Goal: Task Accomplishment & Management: Use online tool/utility

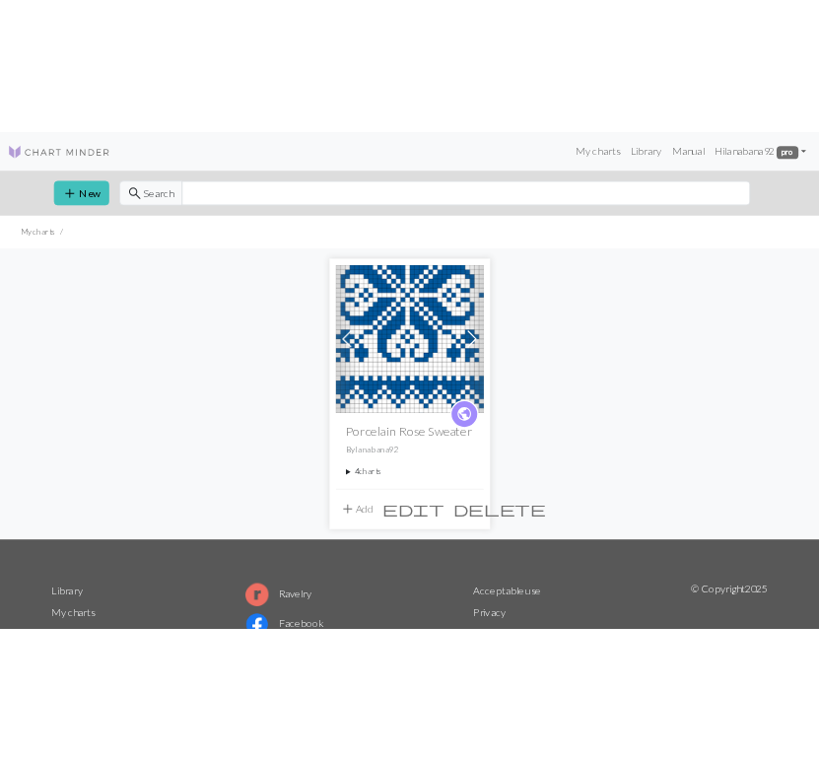
scroll to position [167, 0]
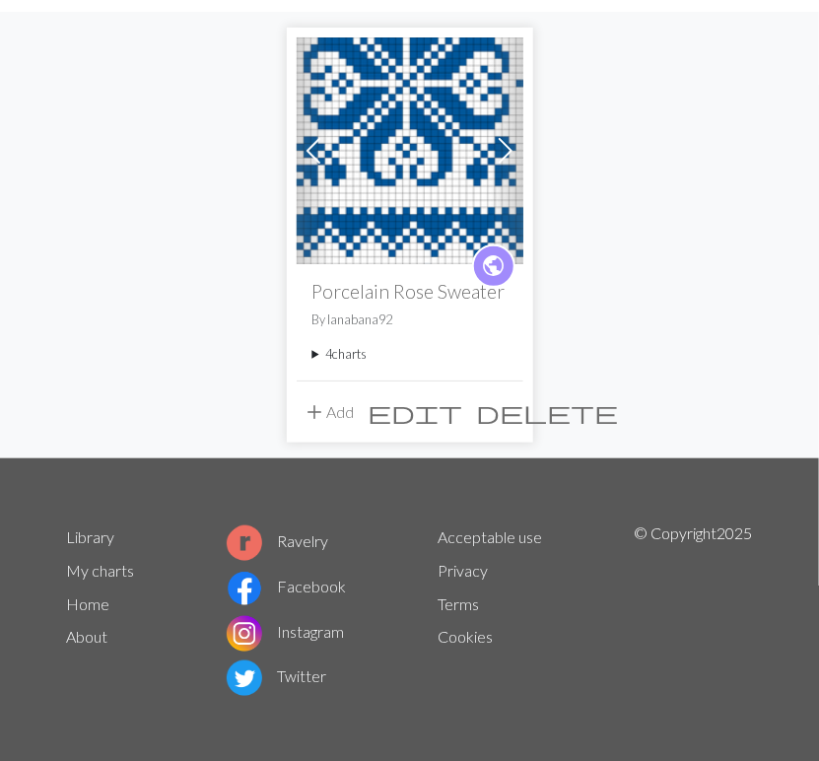
click at [336, 354] on summary "4 charts" at bounding box center [410, 354] width 195 height 19
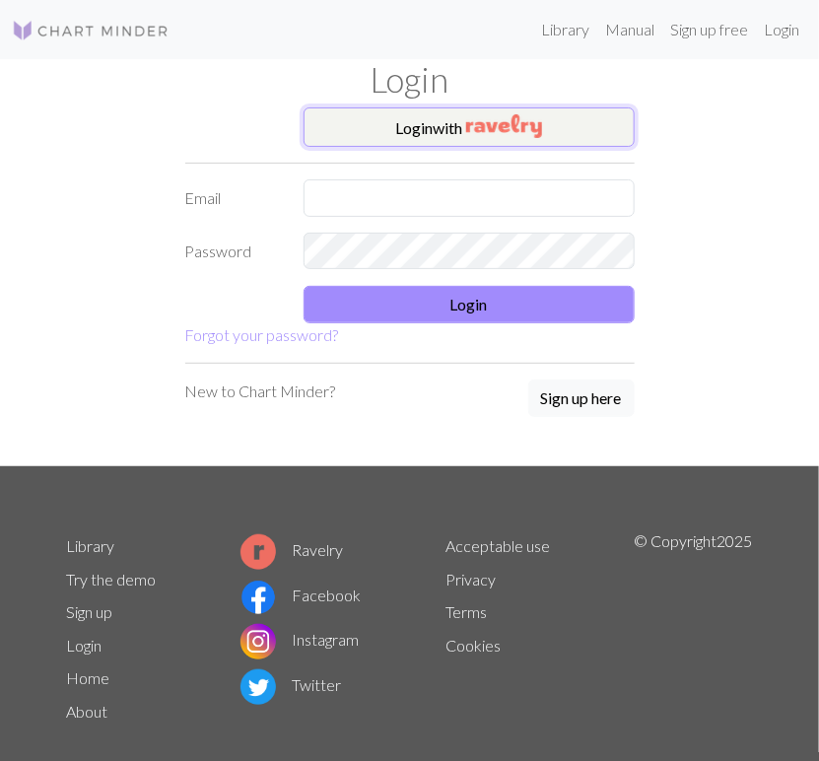
click at [389, 131] on button "Login with" at bounding box center [469, 126] width 331 height 39
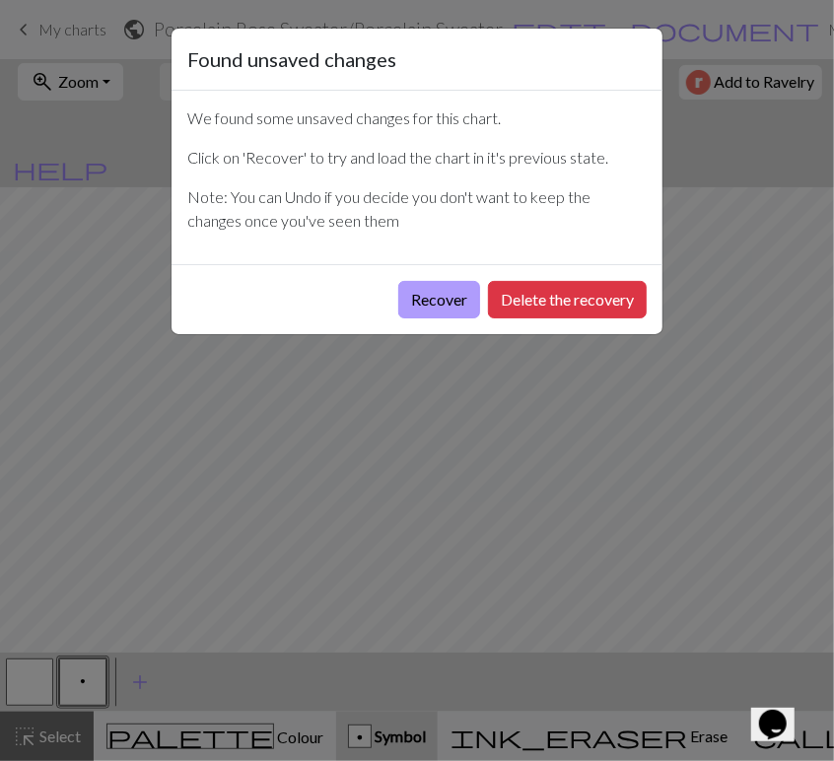
click at [456, 314] on button "Recover" at bounding box center [439, 299] width 82 height 37
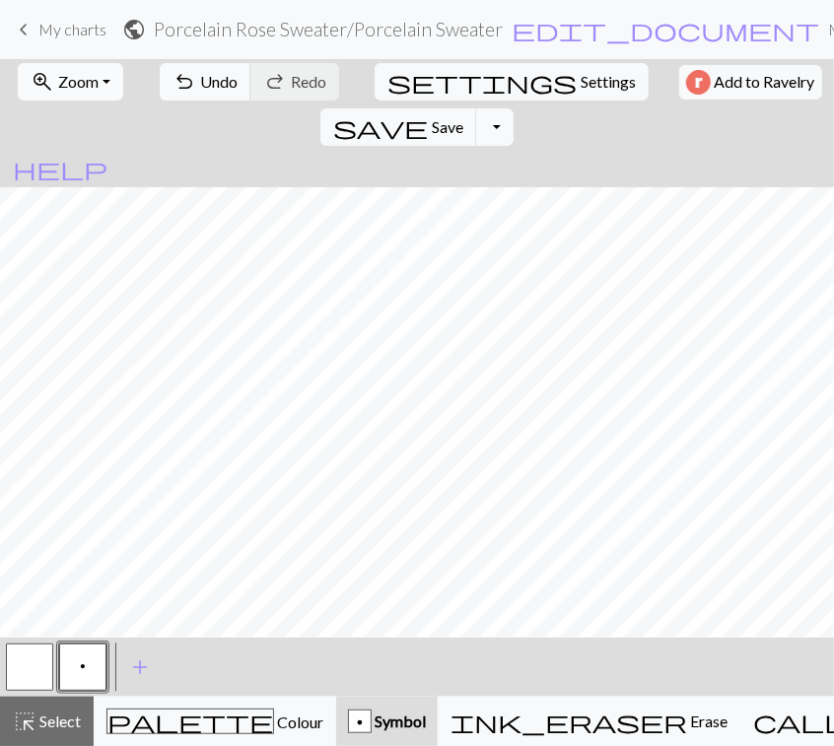
click at [74, 85] on span "Zoom" at bounding box center [78, 81] width 40 height 19
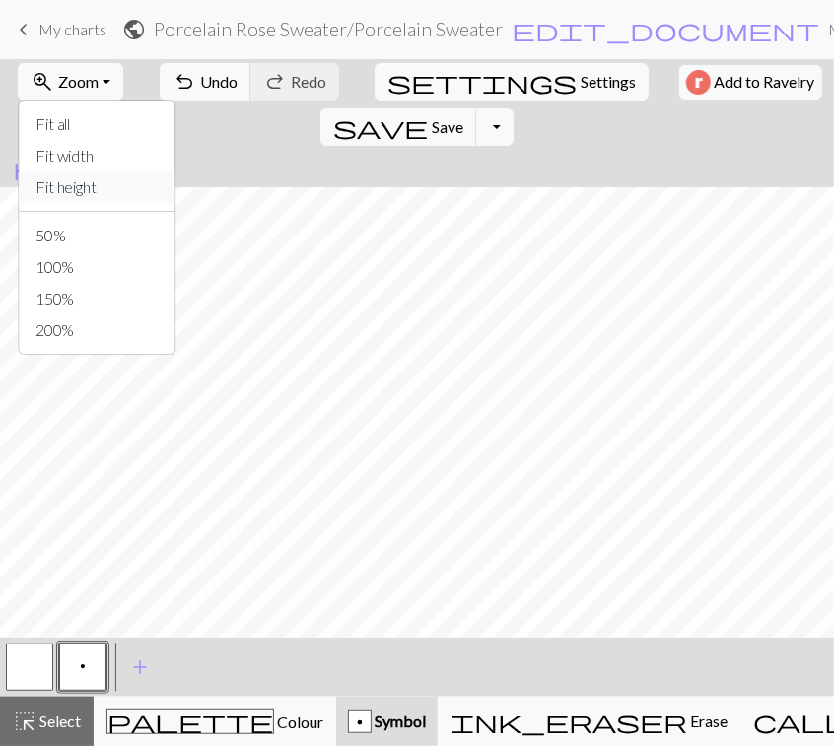
click at [80, 184] on button "Fit height" at bounding box center [98, 188] width 156 height 32
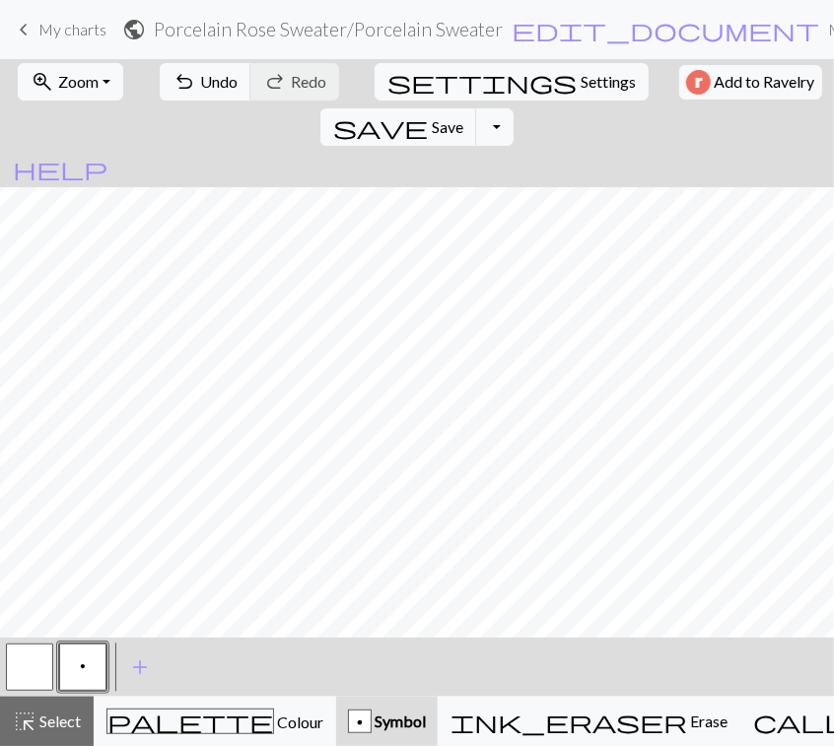
scroll to position [416, 0]
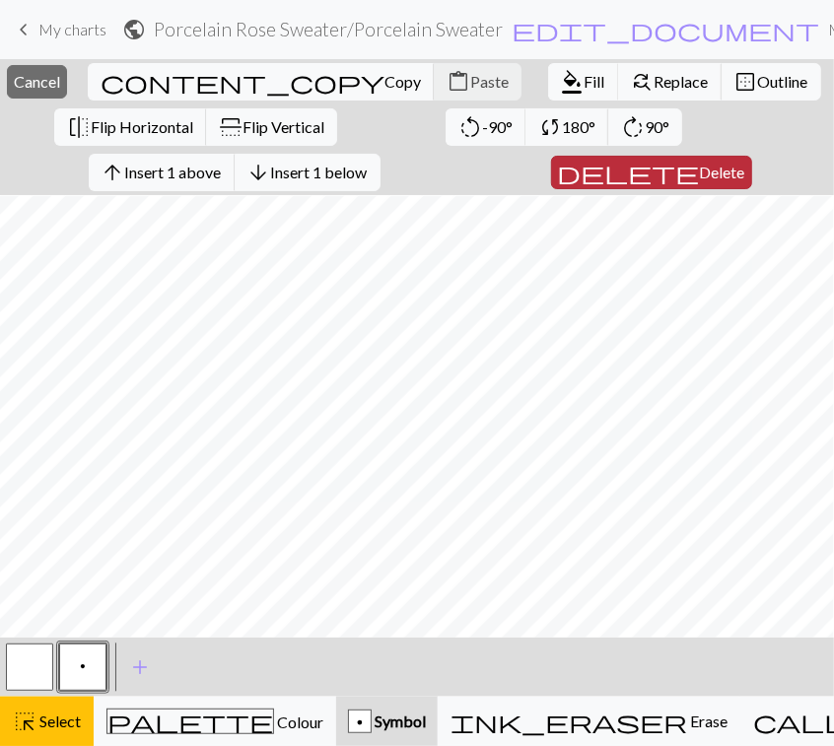
click at [700, 173] on span "Delete" at bounding box center [722, 172] width 45 height 19
click at [222, 169] on span "Insert 1 above" at bounding box center [173, 172] width 97 height 19
click at [210, 165] on span "Insert 1 above" at bounding box center [173, 172] width 97 height 19
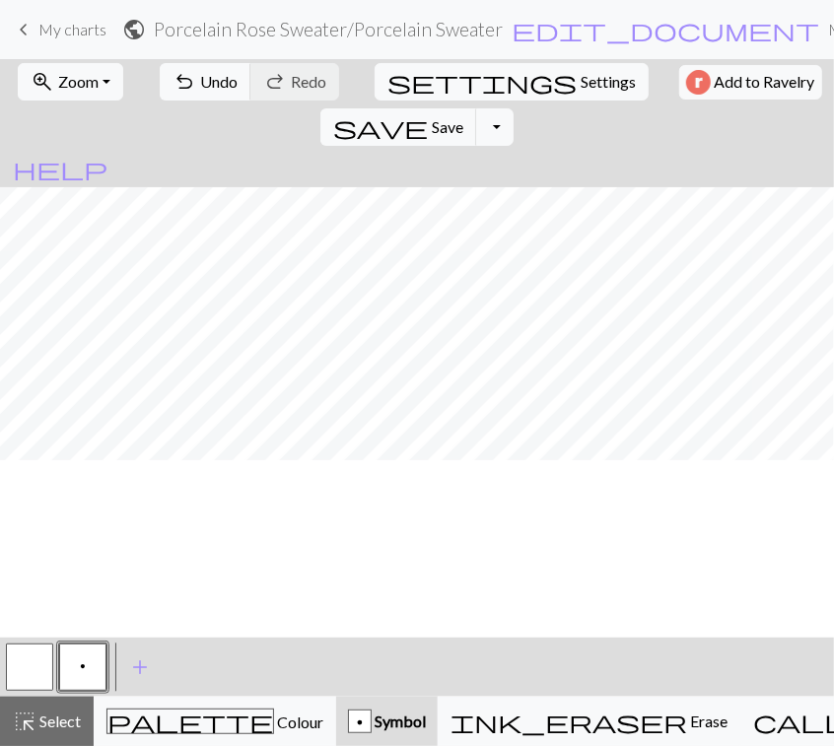
scroll to position [0, 0]
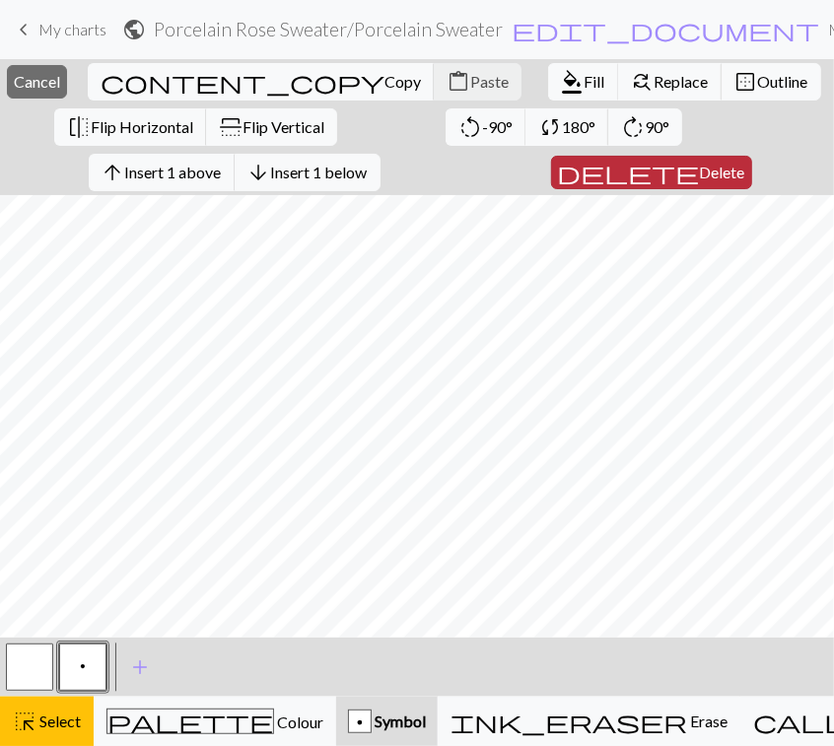
click at [700, 171] on span "Delete" at bounding box center [722, 172] width 45 height 19
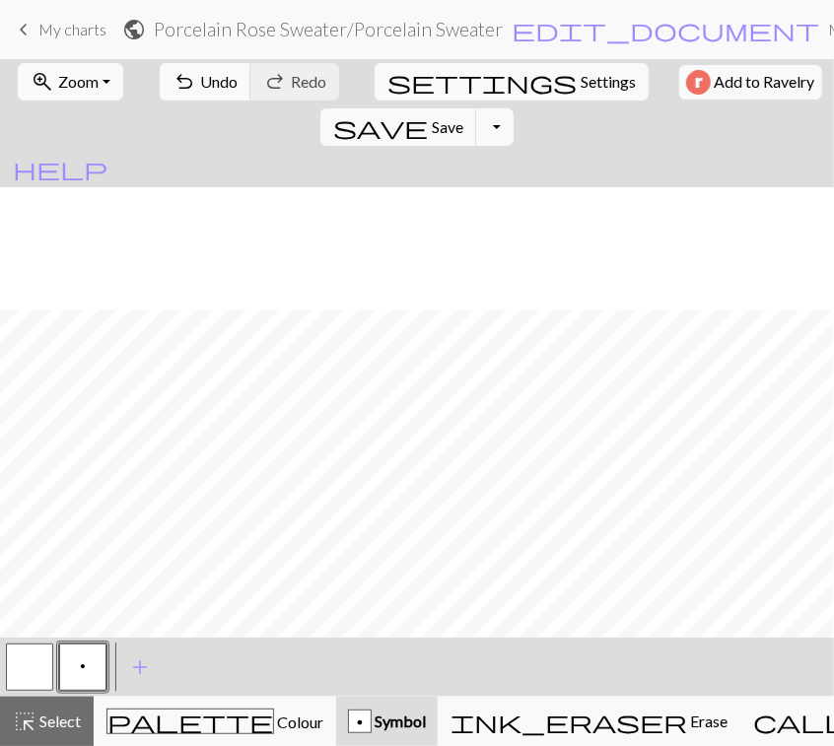
scroll to position [456, 0]
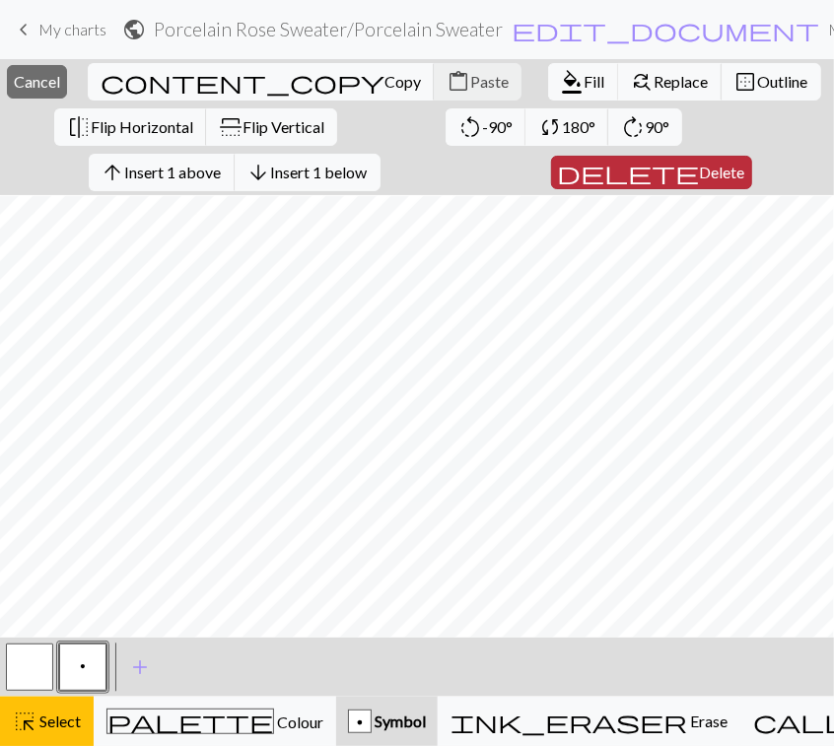
click at [700, 167] on span "Delete" at bounding box center [722, 172] width 45 height 19
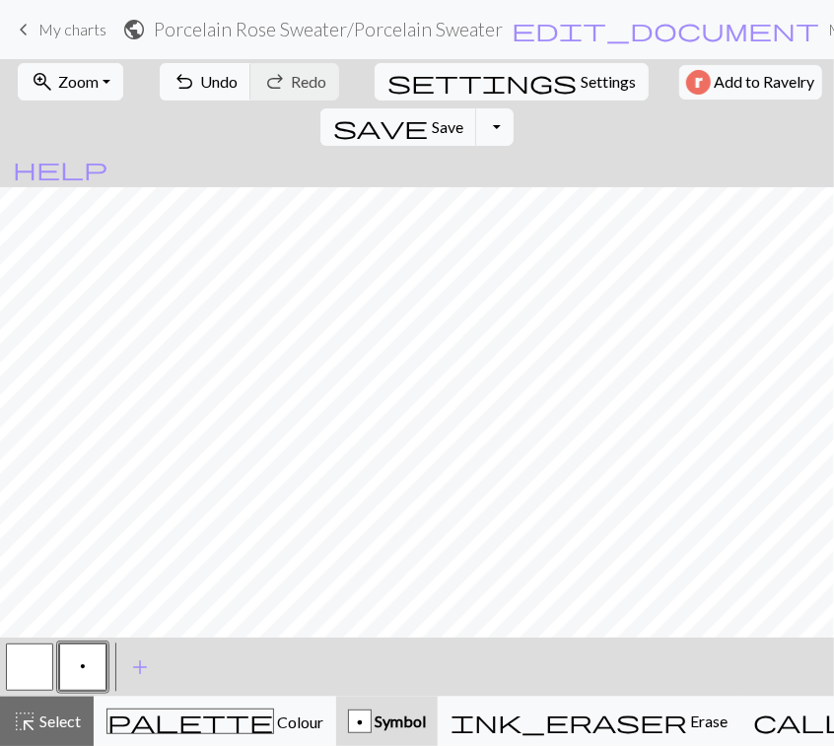
scroll to position [0, 0]
click at [58, 80] on span "Zoom" at bounding box center [78, 81] width 40 height 19
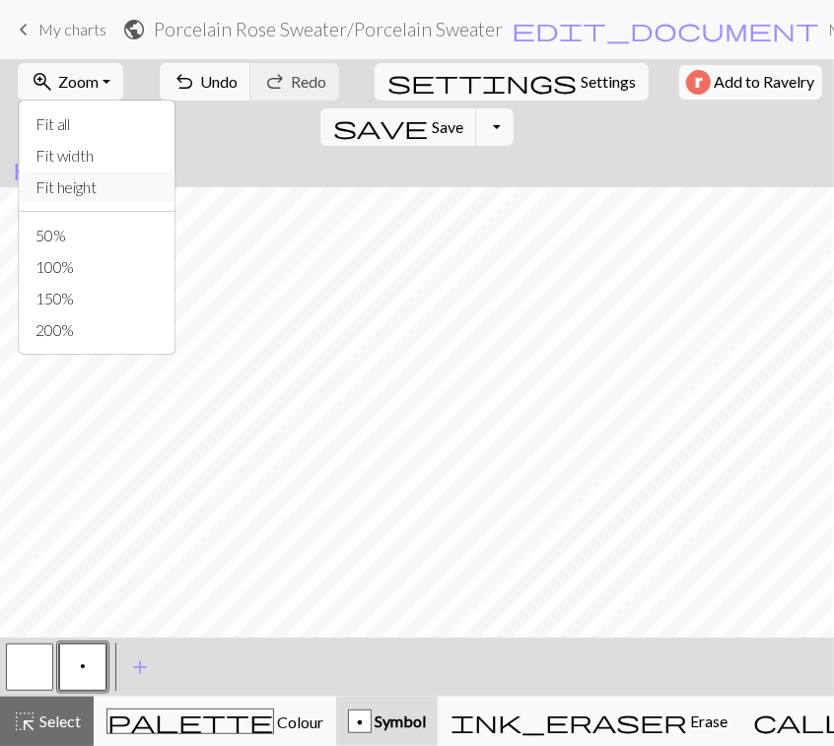
click at [73, 190] on button "Fit height" at bounding box center [98, 188] width 156 height 32
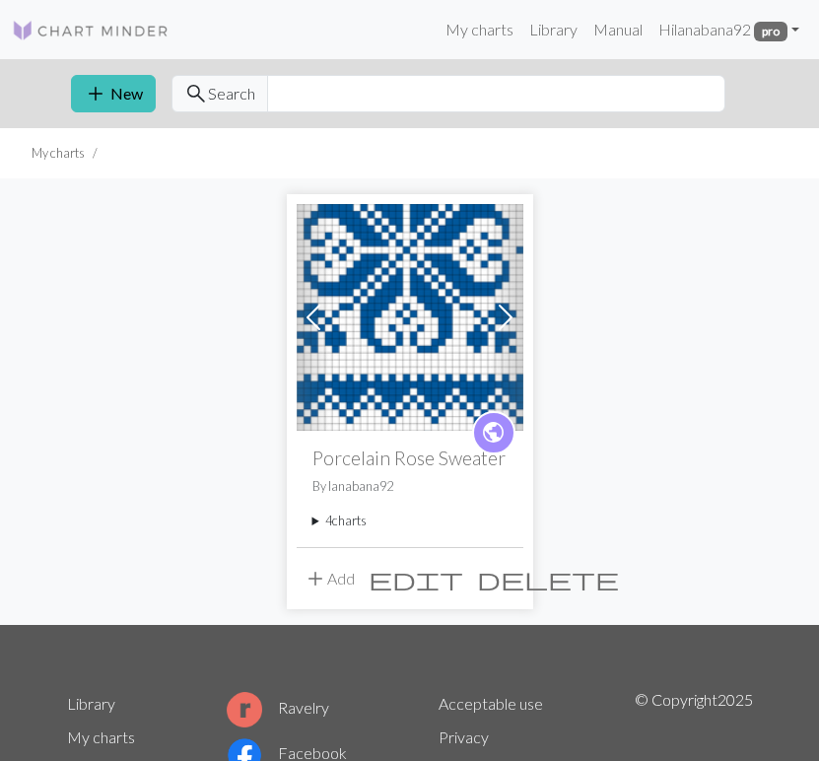
scroll to position [167, 0]
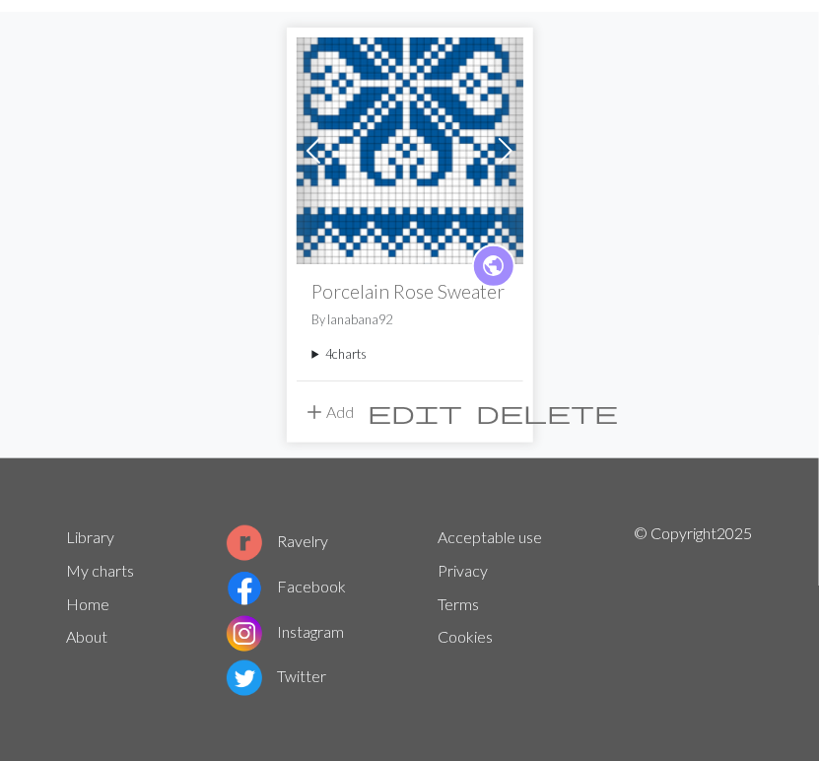
click at [319, 354] on summary "4 charts" at bounding box center [410, 354] width 195 height 19
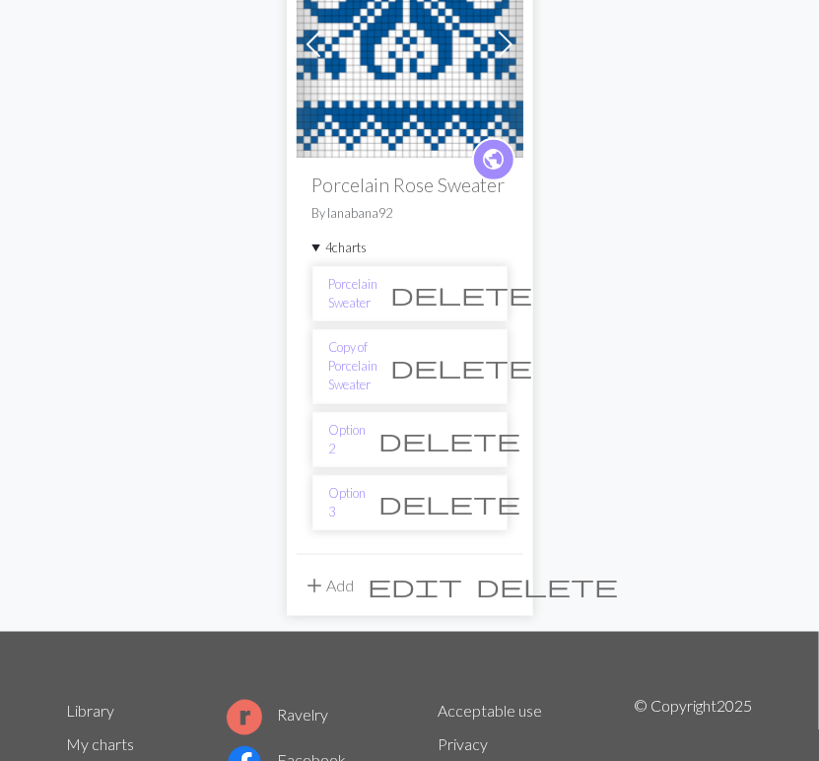
scroll to position [300, 0]
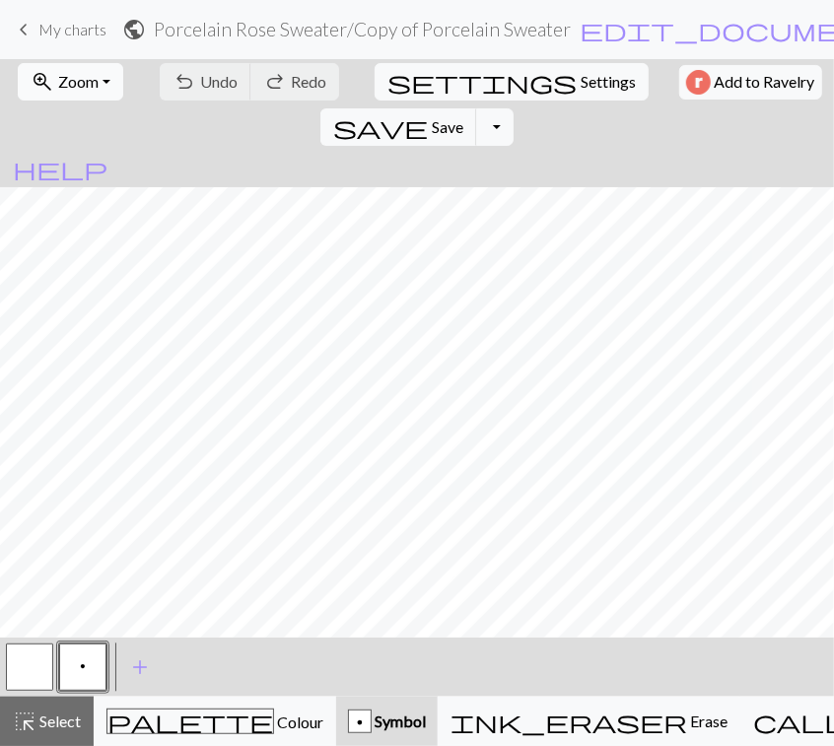
click at [64, 93] on button "zoom_in Zoom Zoom" at bounding box center [71, 81] width 106 height 37
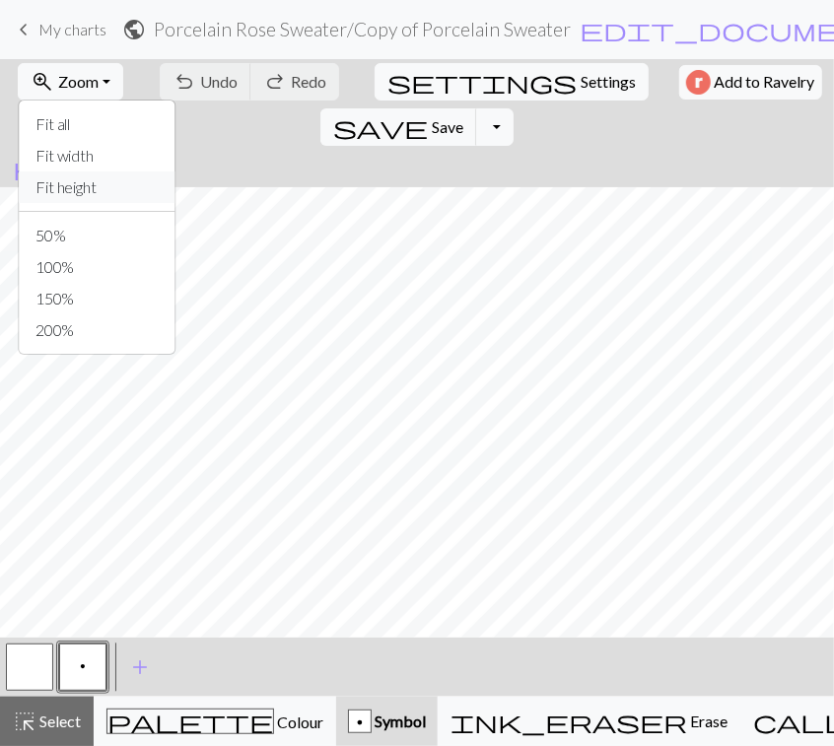
click at [79, 192] on button "Fit height" at bounding box center [98, 188] width 156 height 32
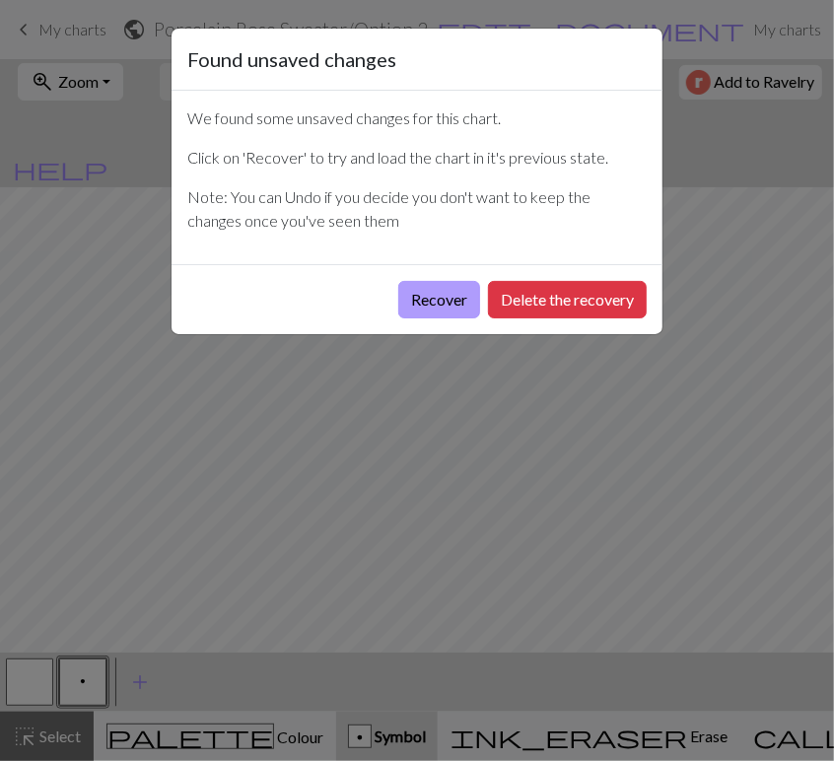
click at [423, 304] on button "Recover" at bounding box center [439, 299] width 82 height 37
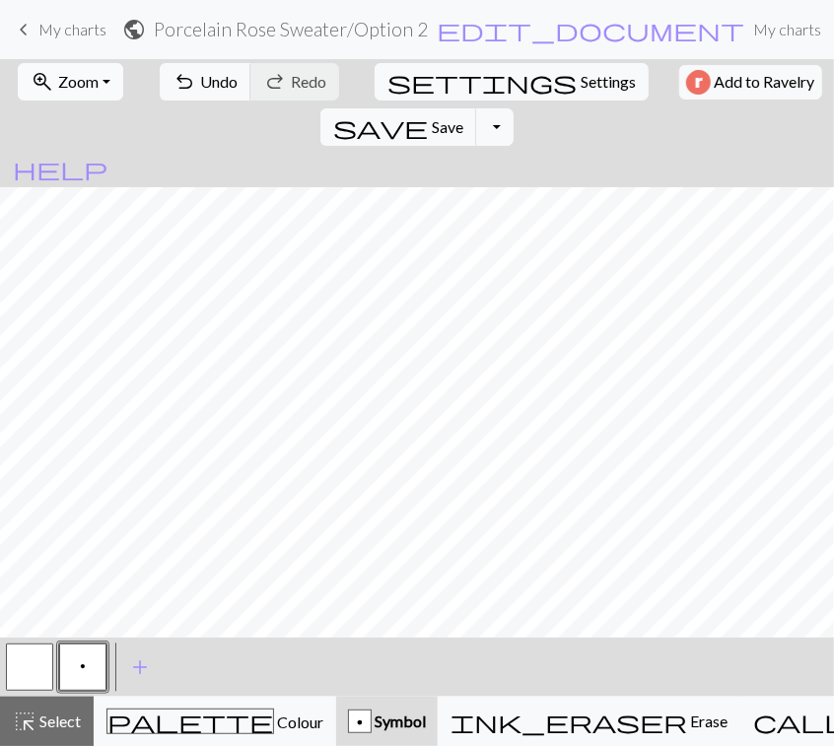
click at [77, 77] on span "Zoom" at bounding box center [78, 81] width 40 height 19
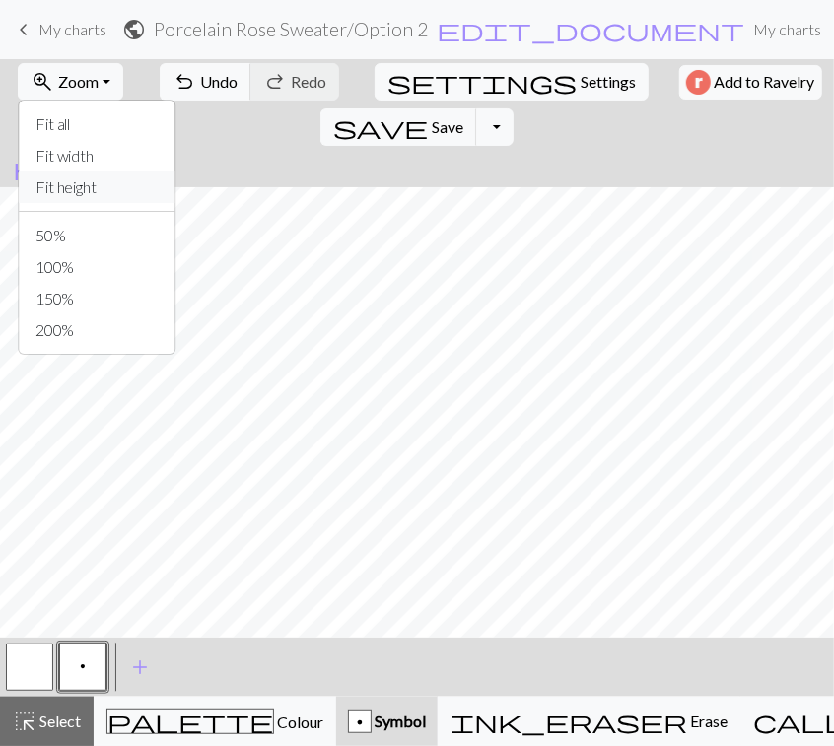
click at [92, 179] on button "Fit height" at bounding box center [98, 188] width 156 height 32
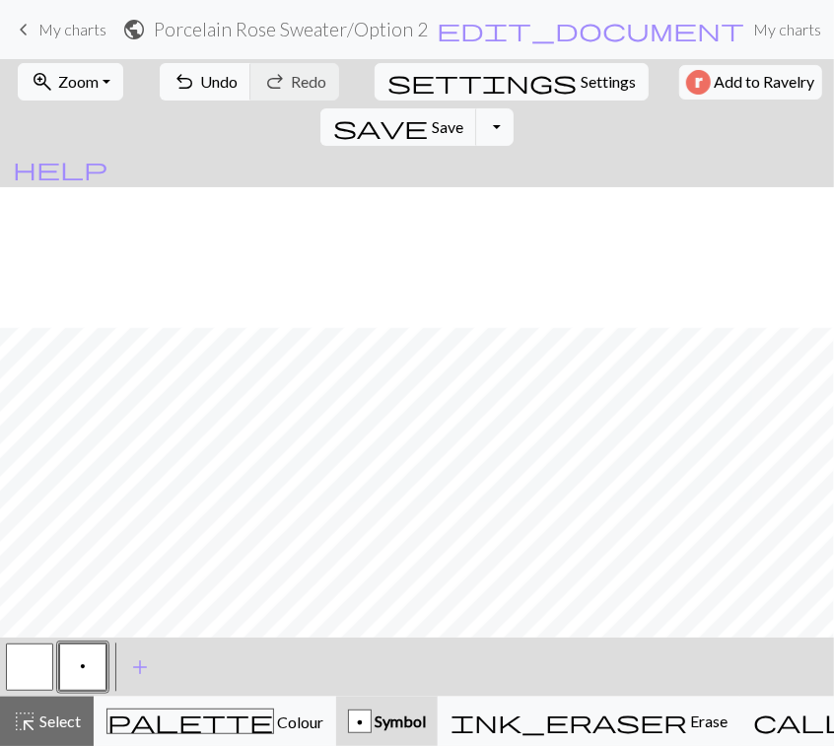
scroll to position [396, 0]
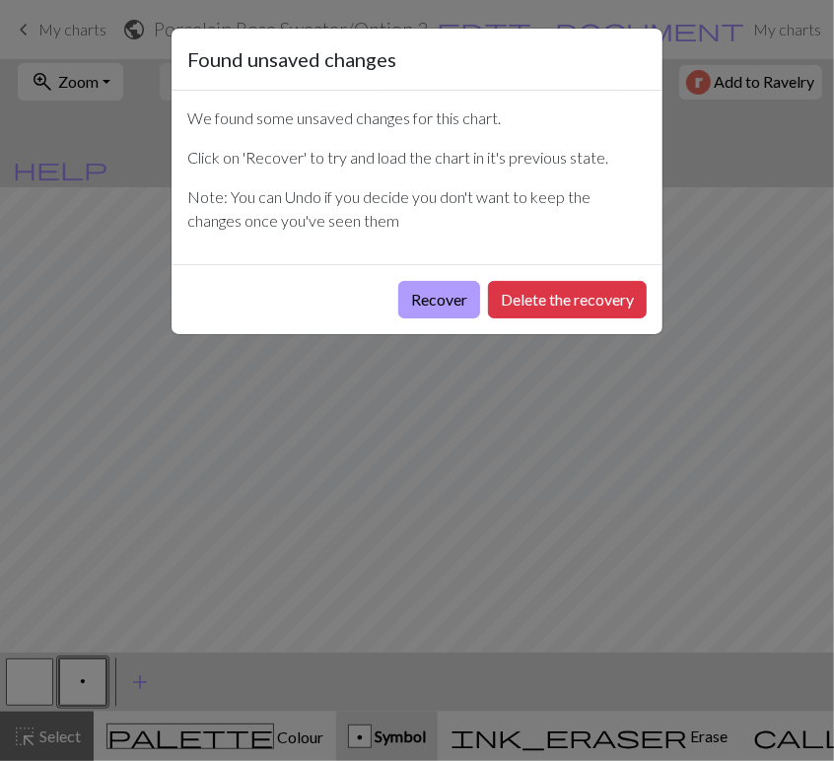
click at [450, 310] on button "Recover" at bounding box center [439, 299] width 82 height 37
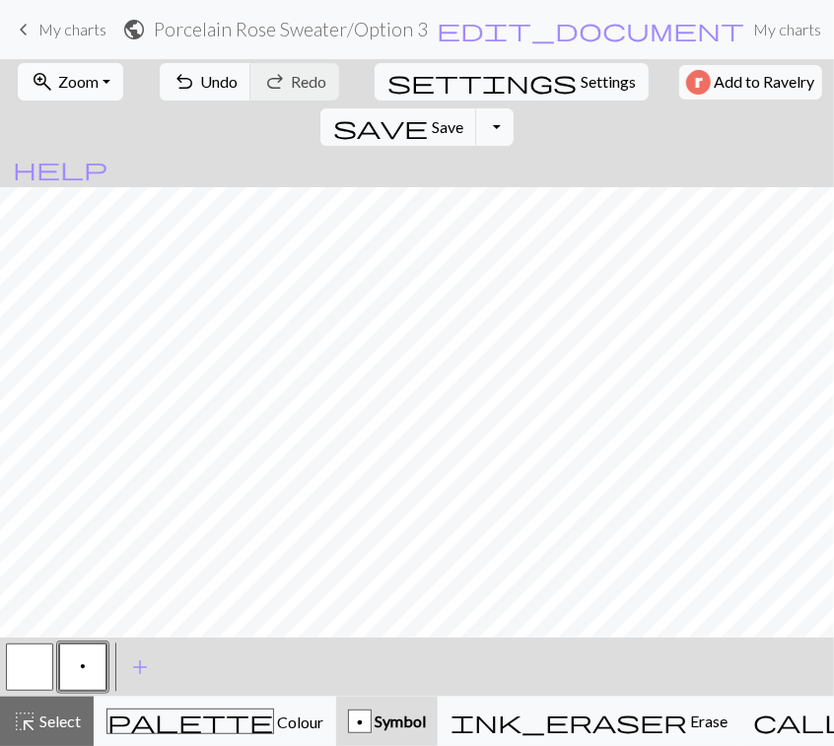
click at [76, 73] on span "Zoom" at bounding box center [78, 81] width 40 height 19
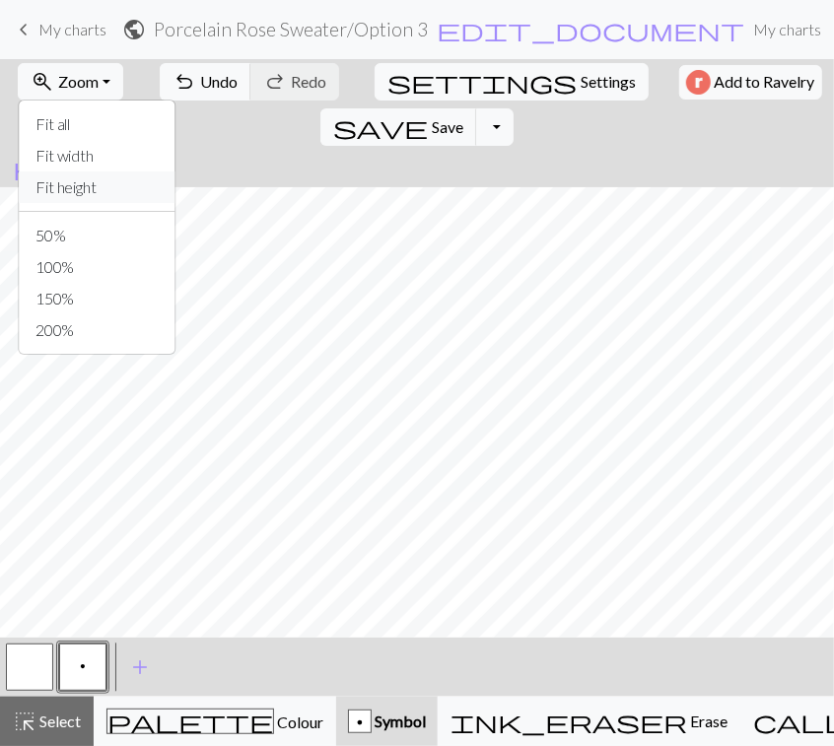
click at [93, 188] on button "Fit height" at bounding box center [98, 188] width 156 height 32
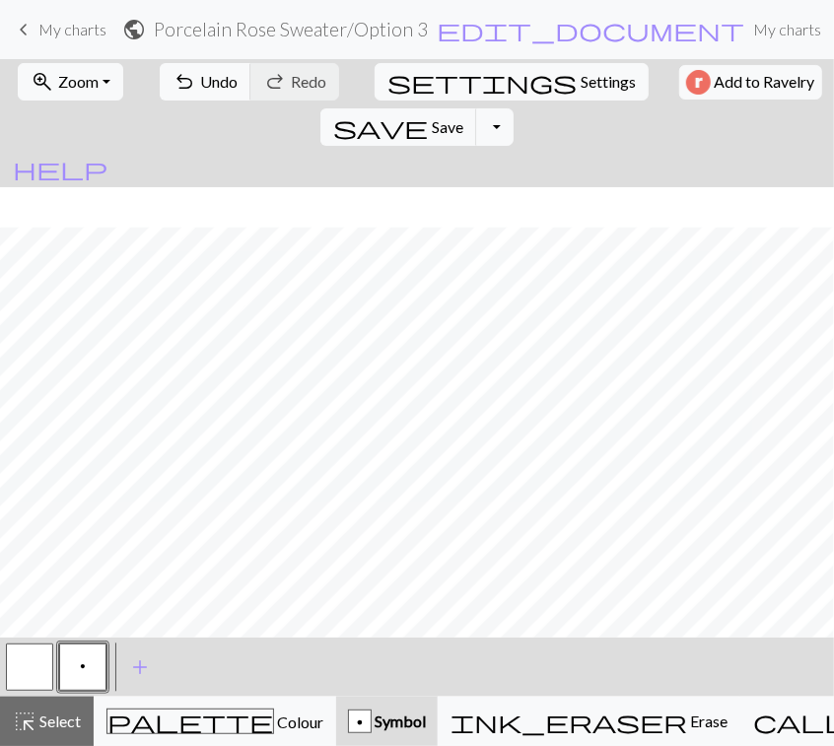
scroll to position [310, 0]
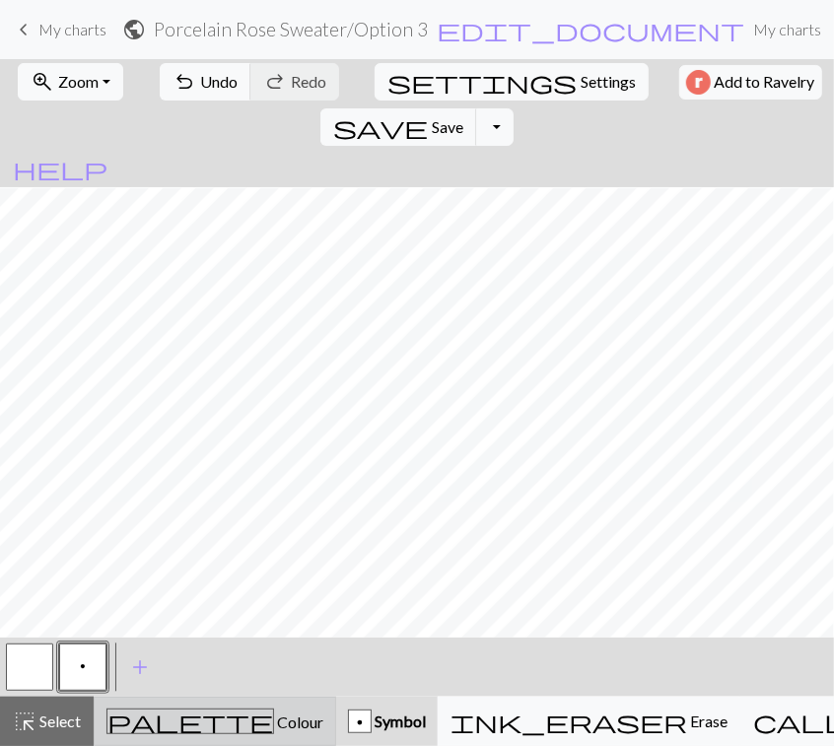
click at [159, 708] on span "palette" at bounding box center [190, 722] width 166 height 28
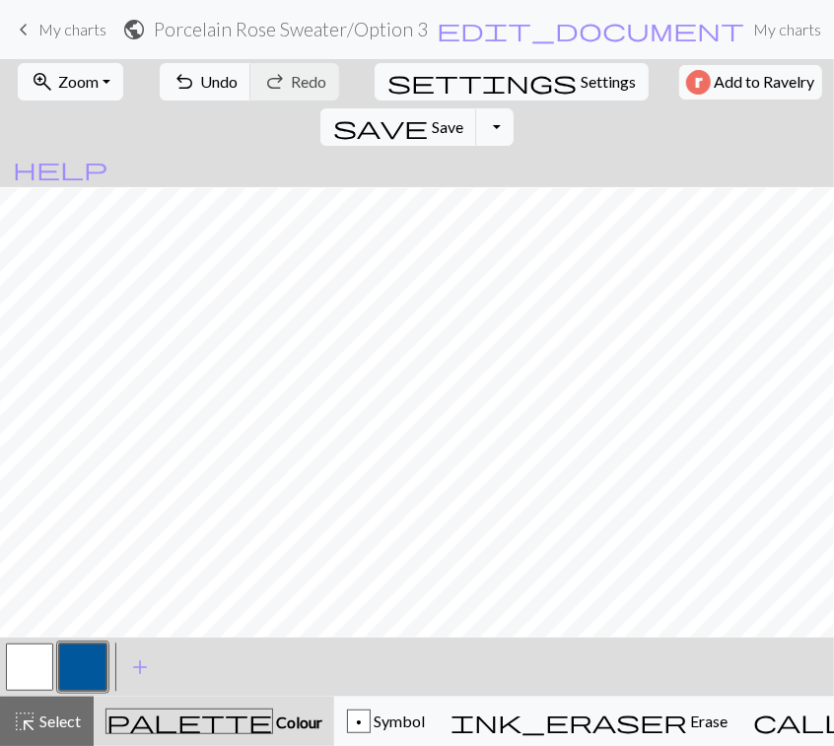
click at [92, 670] on button "button" at bounding box center [82, 667] width 47 height 47
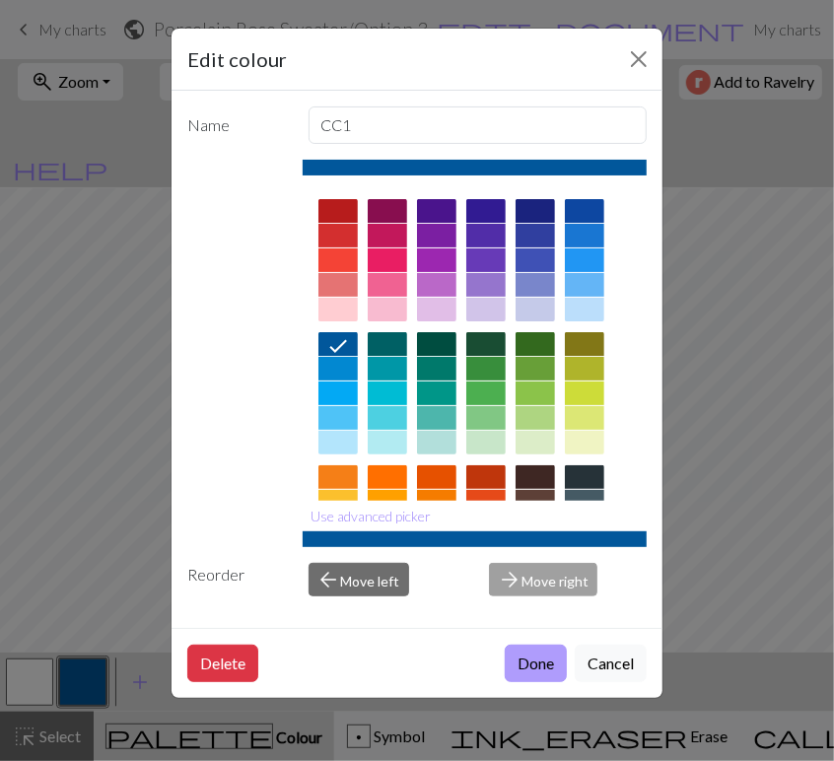
click at [540, 654] on button "Done" at bounding box center [536, 663] width 62 height 37
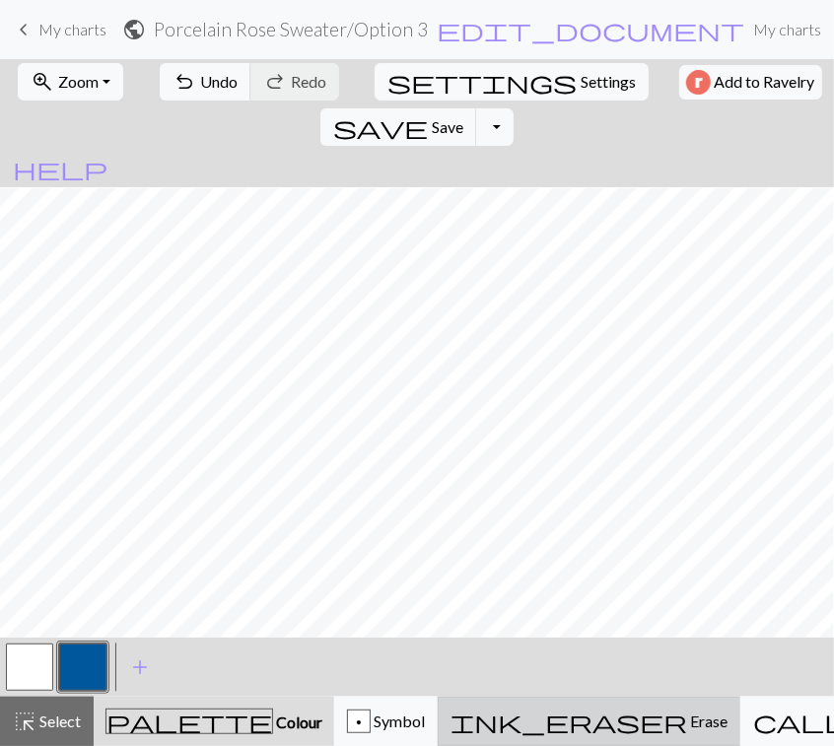
click at [687, 713] on span "Erase" at bounding box center [707, 721] width 40 height 19
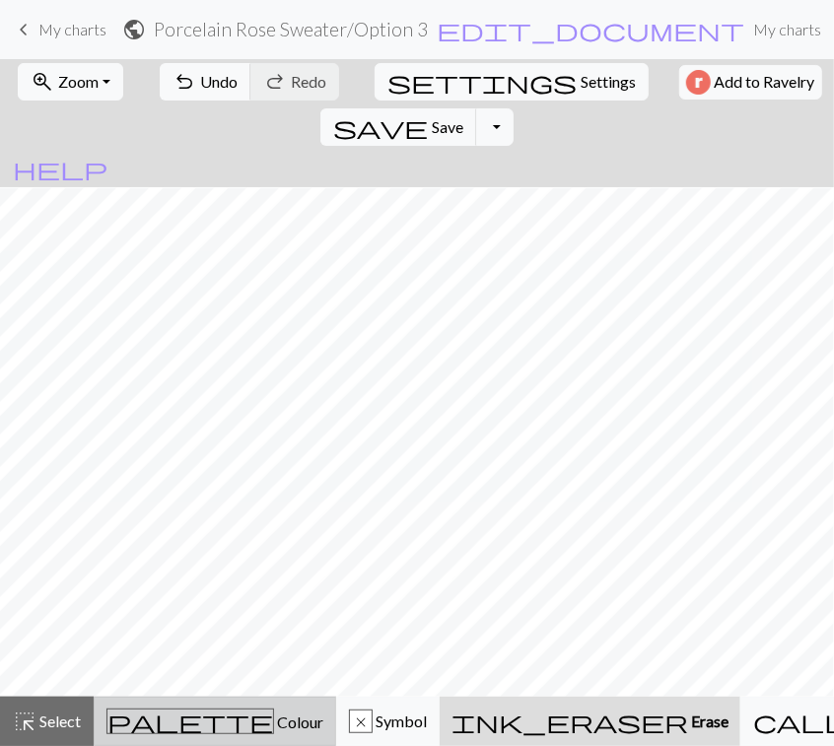
click at [274, 731] on span "Colour" at bounding box center [298, 722] width 49 height 19
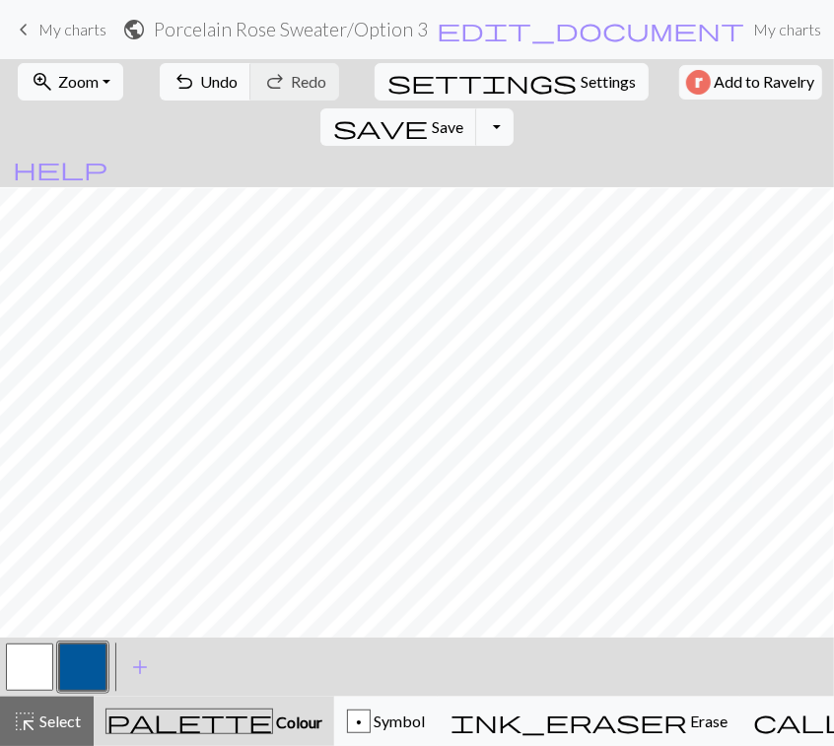
click at [82, 674] on button "button" at bounding box center [82, 667] width 47 height 47
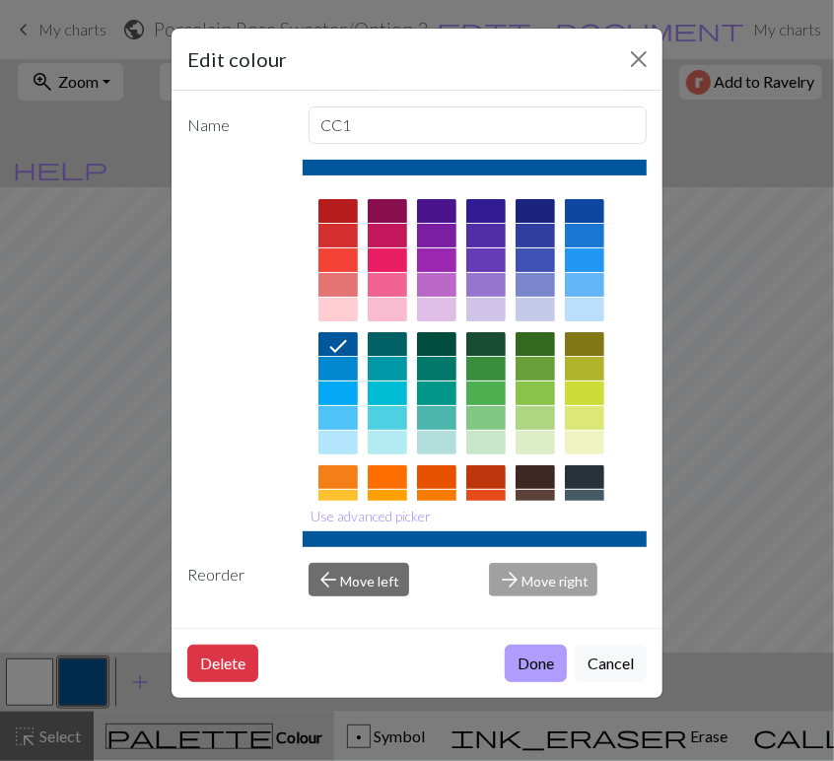
click at [536, 662] on button "Done" at bounding box center [536, 663] width 62 height 37
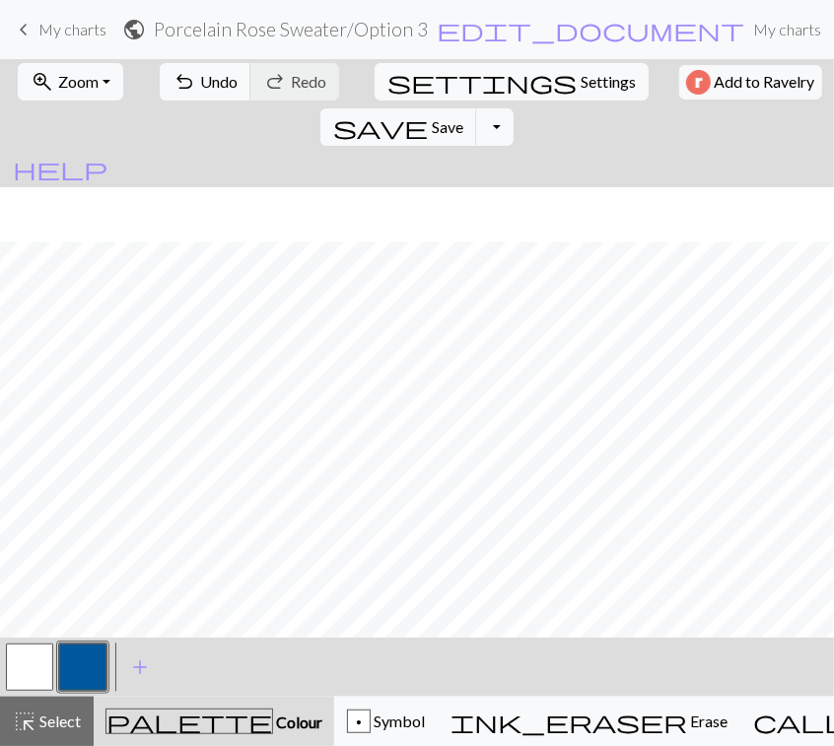
scroll to position [387, 0]
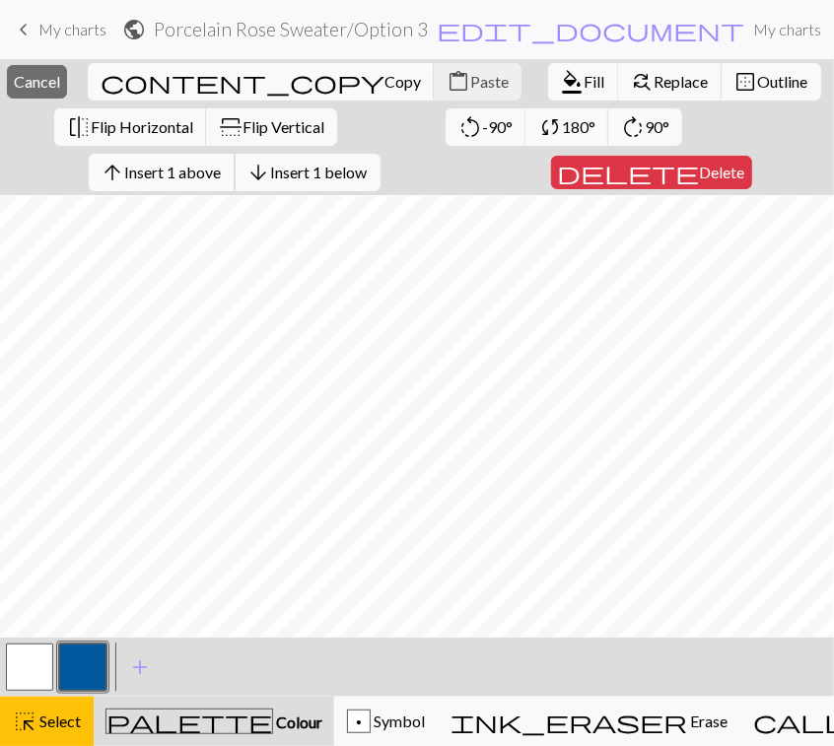
click at [204, 173] on span "Insert 1 above" at bounding box center [173, 172] width 97 height 19
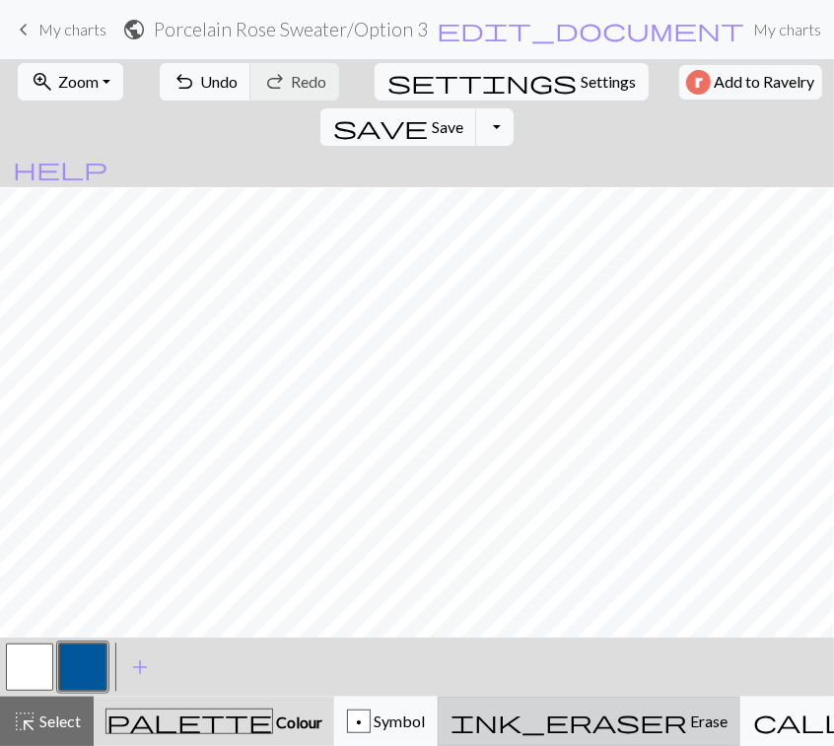
click at [519, 720] on div "ink_eraser Erase Erase" at bounding box center [589, 722] width 277 height 24
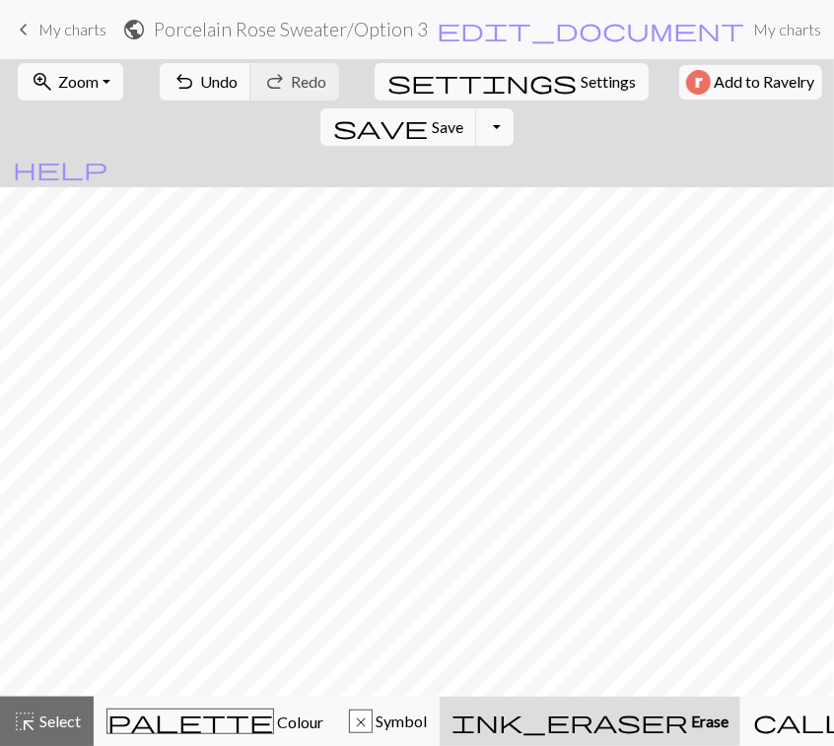
scroll to position [337, 0]
click at [211, 78] on span "Undo" at bounding box center [218, 81] width 37 height 19
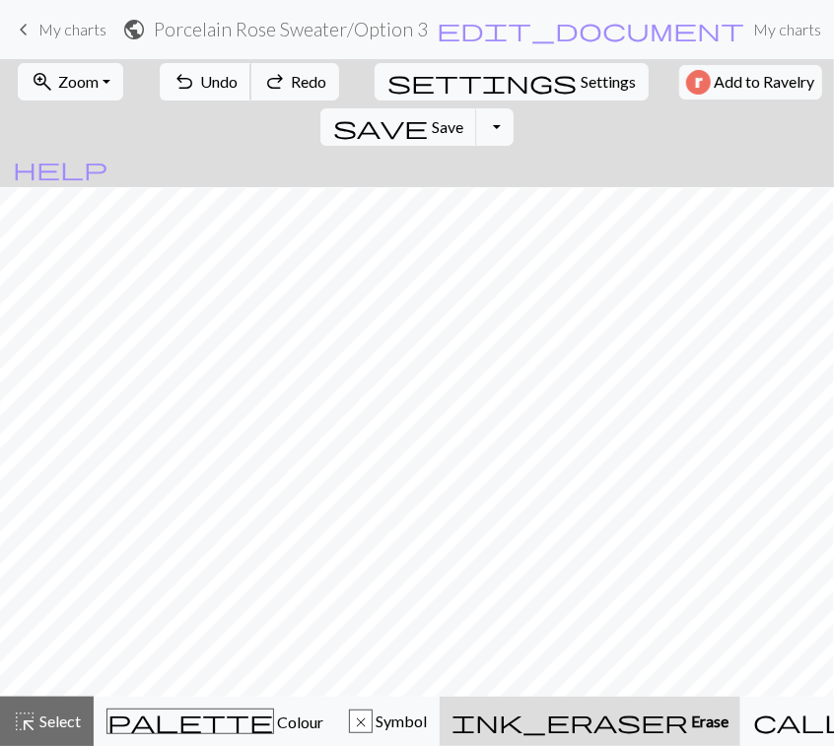
click at [211, 78] on span "Undo" at bounding box center [218, 81] width 37 height 19
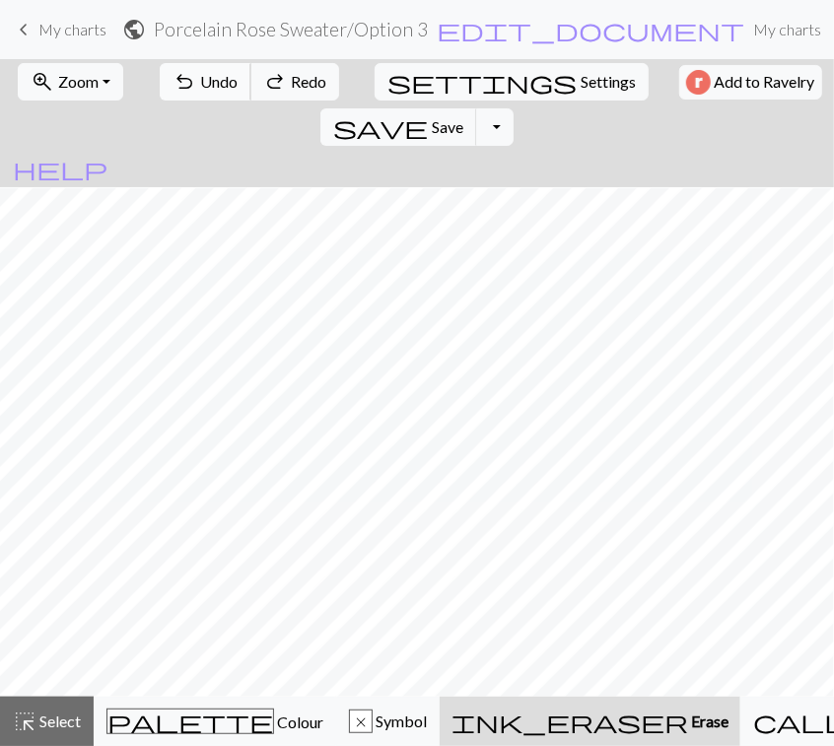
click at [211, 78] on span "Undo" at bounding box center [218, 81] width 37 height 19
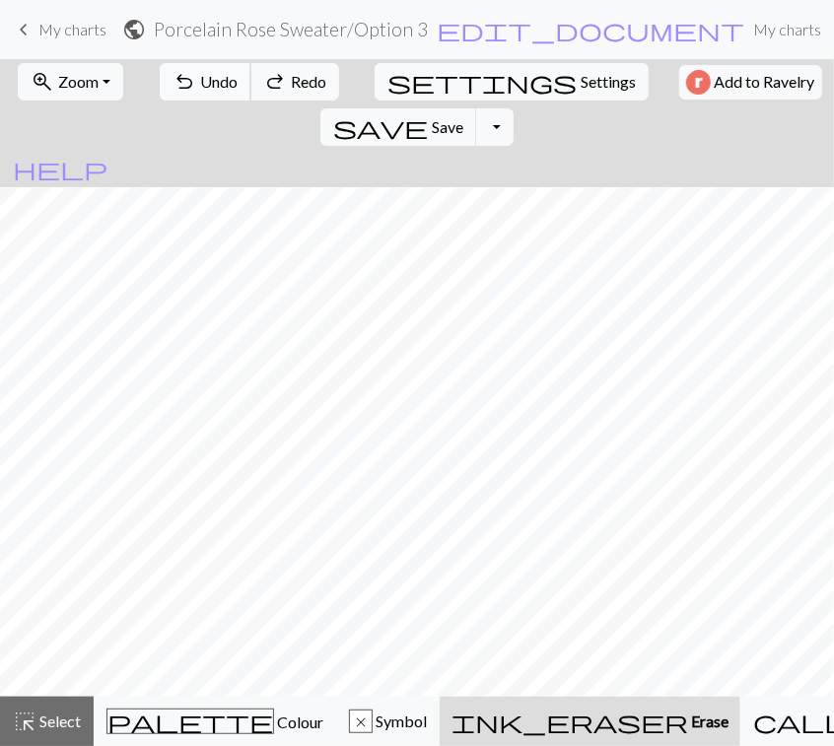
click at [211, 78] on span "Undo" at bounding box center [218, 81] width 37 height 19
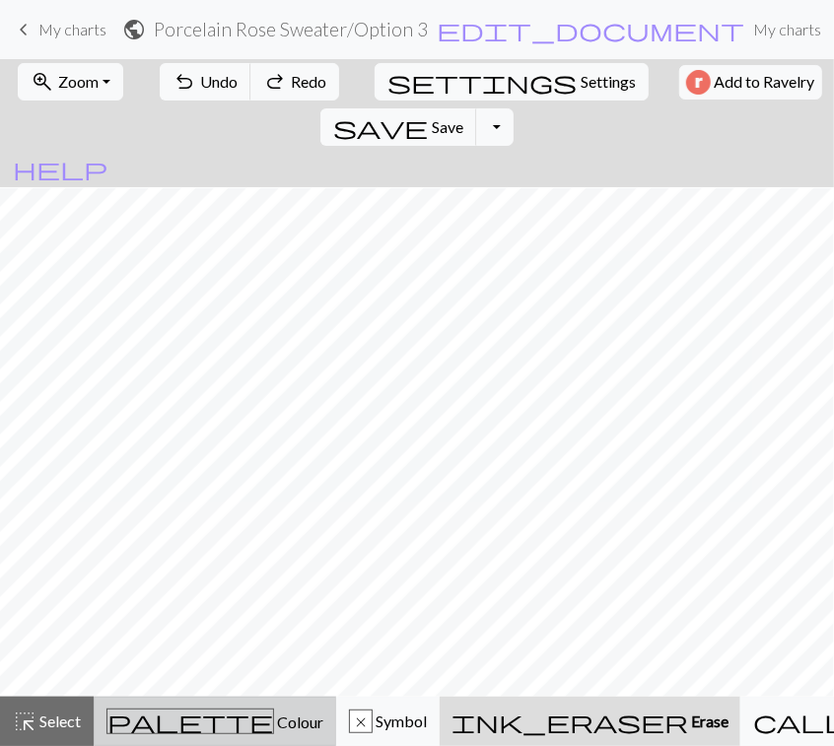
click at [166, 707] on button "palette Colour Colour" at bounding box center [215, 721] width 243 height 49
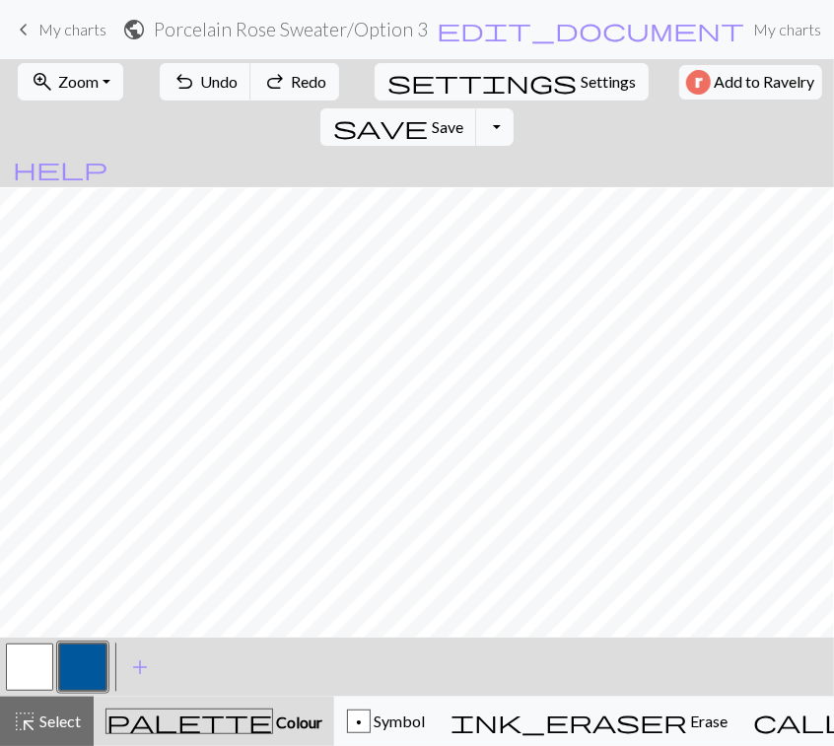
click at [38, 669] on button "button" at bounding box center [29, 667] width 47 height 47
click at [76, 675] on button "button" at bounding box center [82, 667] width 47 height 47
click at [186, 85] on button "undo Undo Undo" at bounding box center [206, 81] width 92 height 37
click at [187, 69] on button "undo Undo Undo" at bounding box center [206, 81] width 92 height 37
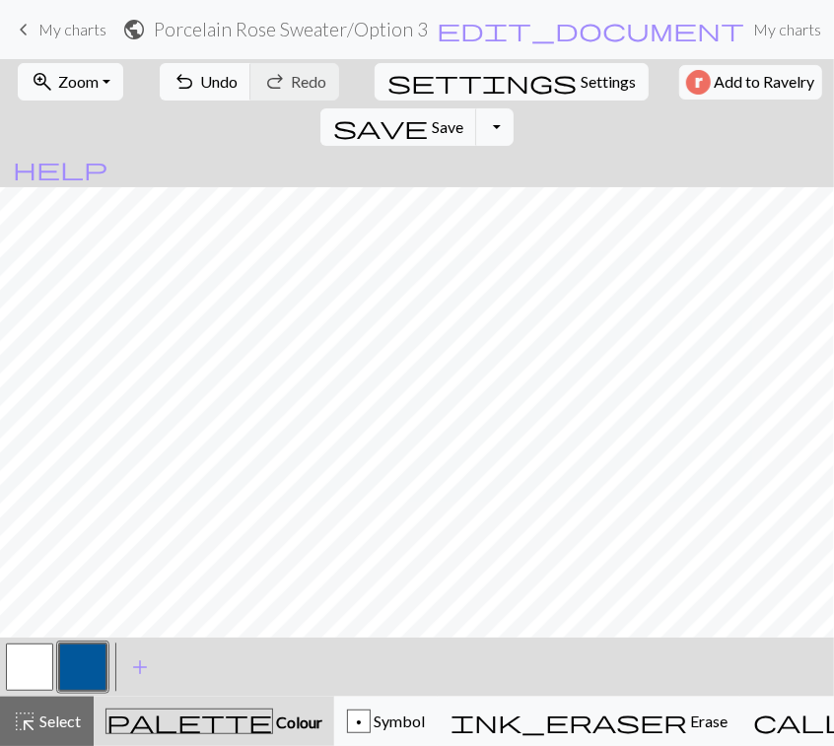
scroll to position [629, 0]
click at [68, 88] on span "Zoom" at bounding box center [78, 81] width 40 height 19
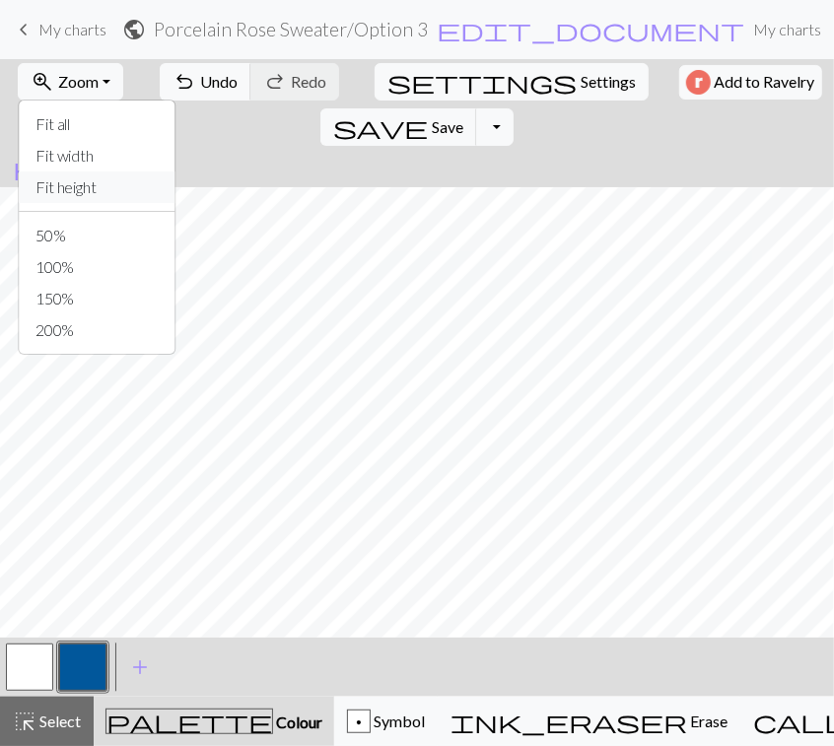
click at [74, 184] on button "Fit height" at bounding box center [98, 188] width 156 height 32
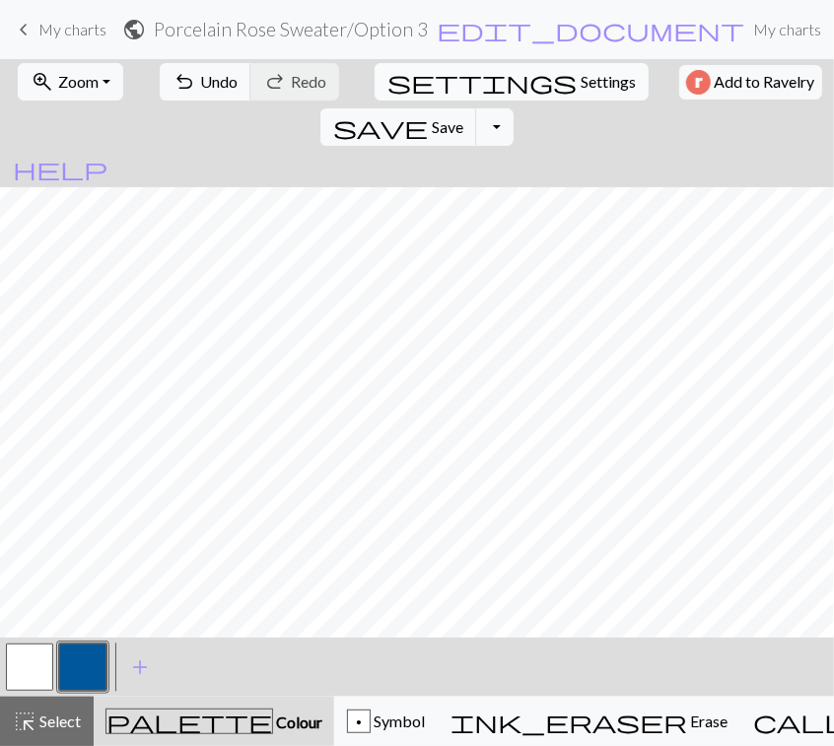
scroll to position [0, 0]
click at [477, 108] on button "save Save Save" at bounding box center [398, 126] width 157 height 37
click at [514, 108] on button "Toggle Dropdown" at bounding box center [494, 126] width 37 height 37
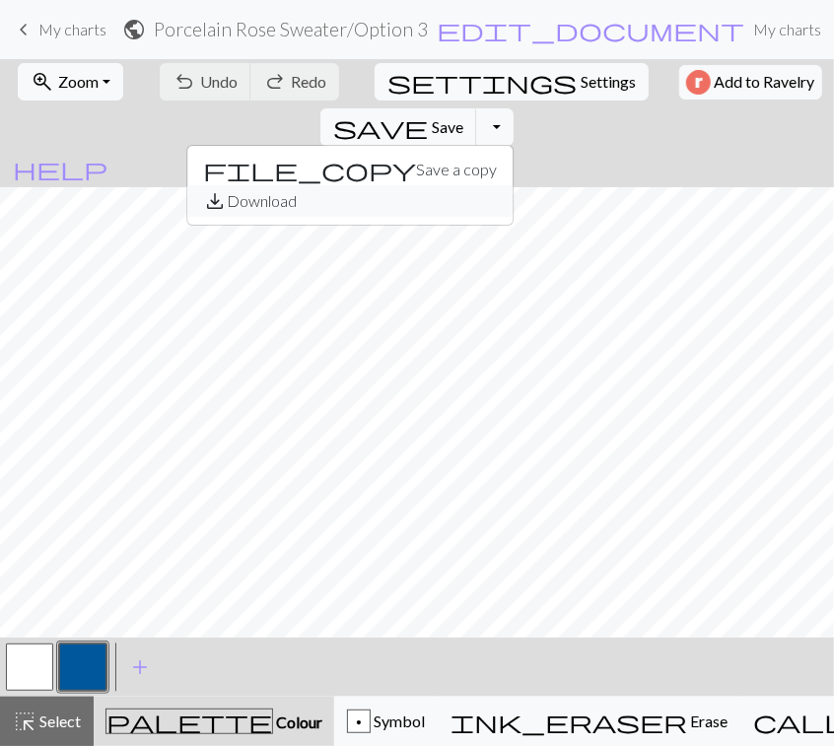
click at [513, 185] on button "save_alt Download" at bounding box center [349, 201] width 325 height 32
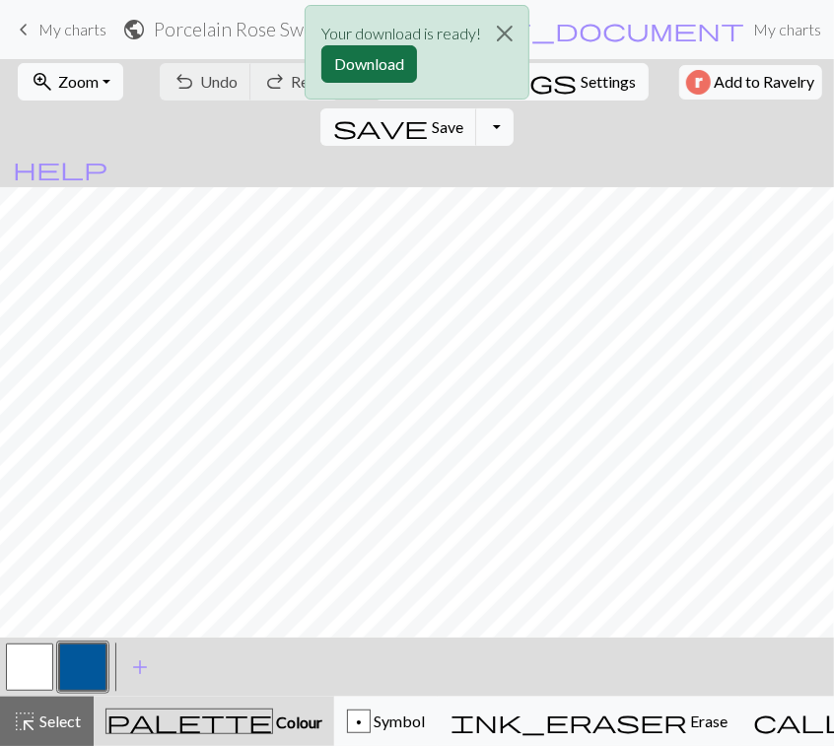
click at [363, 61] on button "Download" at bounding box center [369, 63] width 96 height 37
